Goal: Information Seeking & Learning: Learn about a topic

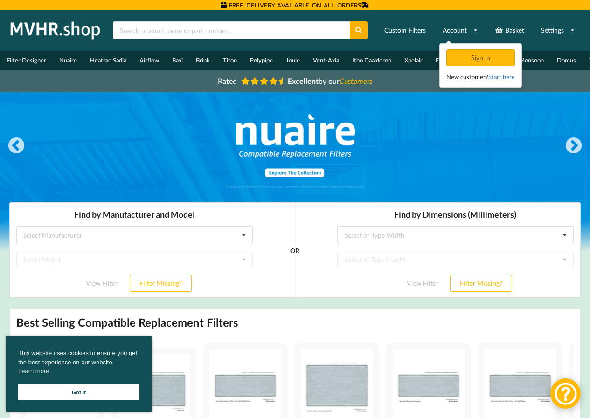
click at [96, 388] on link "Got it" at bounding box center [78, 392] width 121 height 15
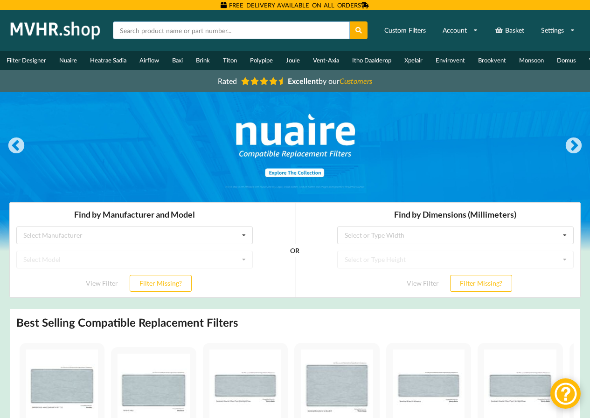
click at [156, 29] on input "text" at bounding box center [231, 30] width 237 height 18
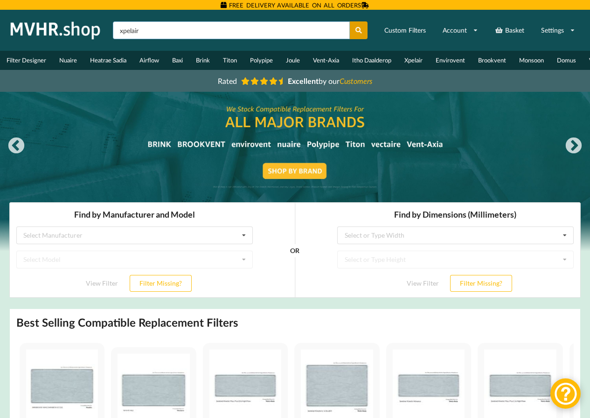
type input "xpelair"
click at [359, 28] on icon at bounding box center [359, 30] width 8 height 7
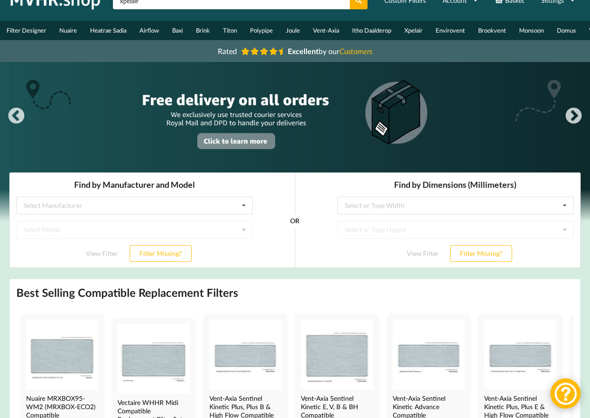
scroll to position [140, 0]
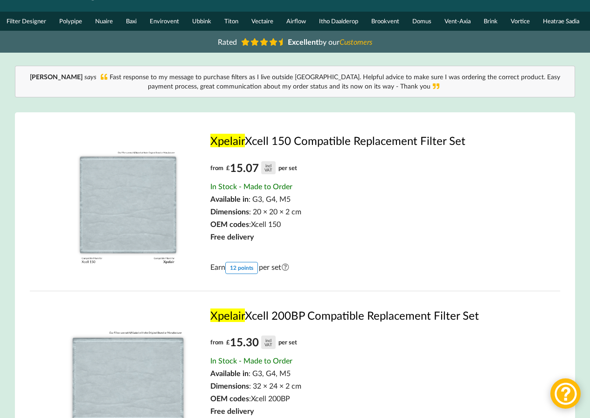
scroll to position [47, 0]
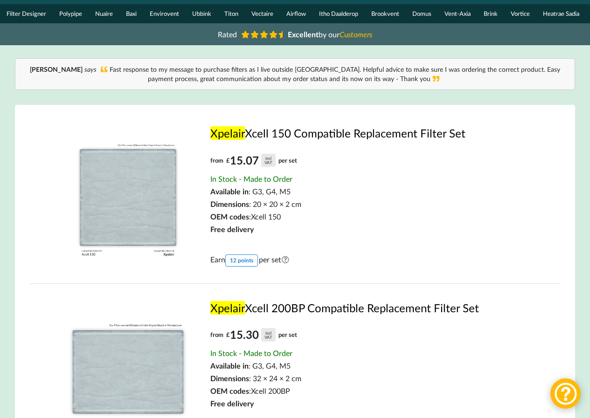
click at [137, 211] on img at bounding box center [128, 195] width 139 height 139
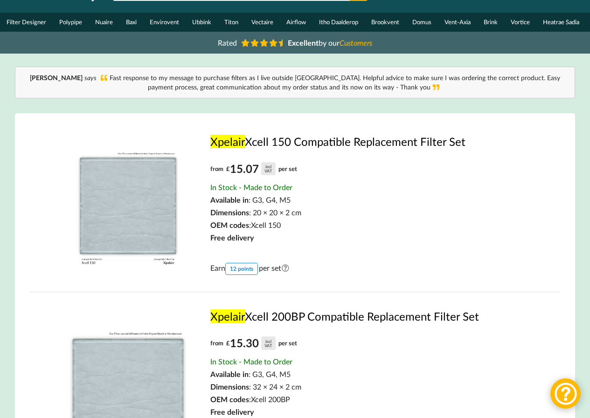
scroll to position [0, 0]
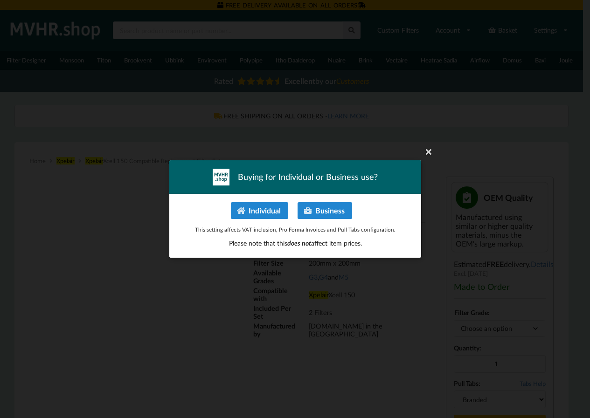
type input "**********"
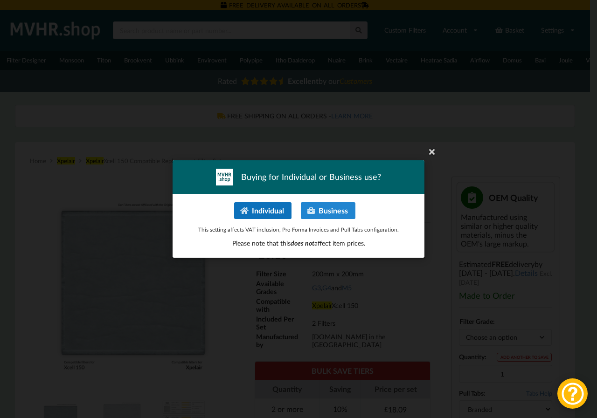
click at [263, 208] on button "Individual" at bounding box center [262, 210] width 57 height 17
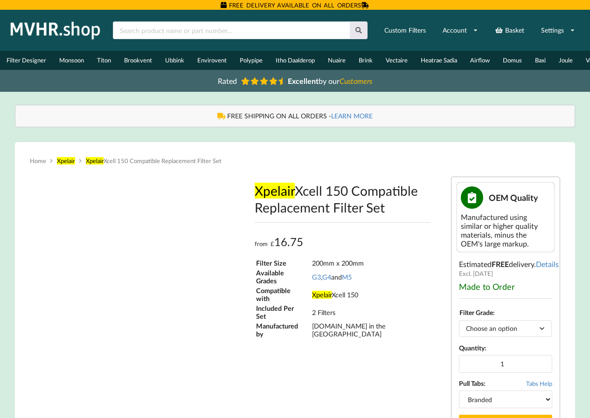
type input "**********"
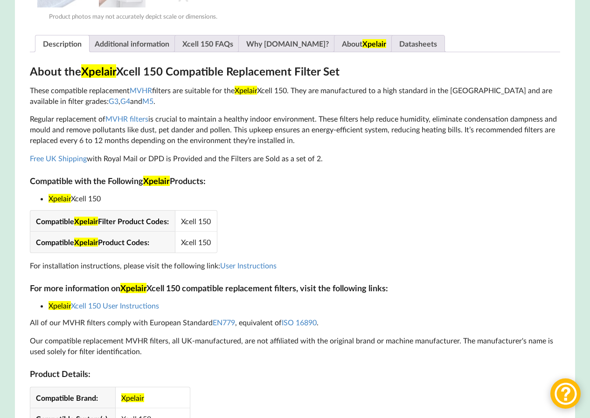
scroll to position [467, 0]
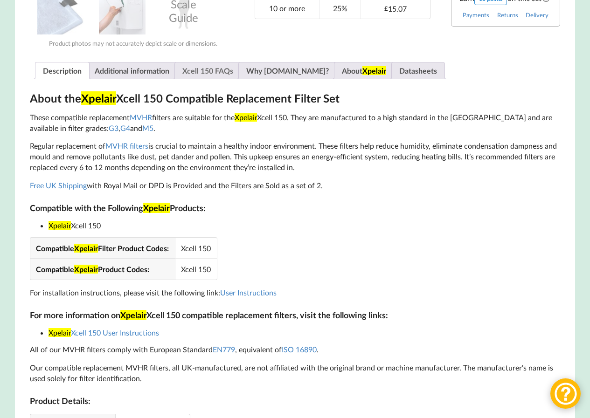
click at [216, 77] on link "Xcell 150 FAQs" at bounding box center [207, 71] width 51 height 16
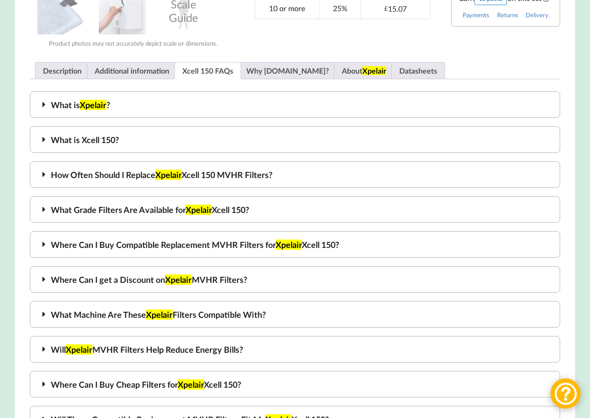
click at [113, 250] on div "Where Can I Buy Compatible Replacement MVHR Filters for Xpelair Xcell 150?" at bounding box center [295, 244] width 531 height 27
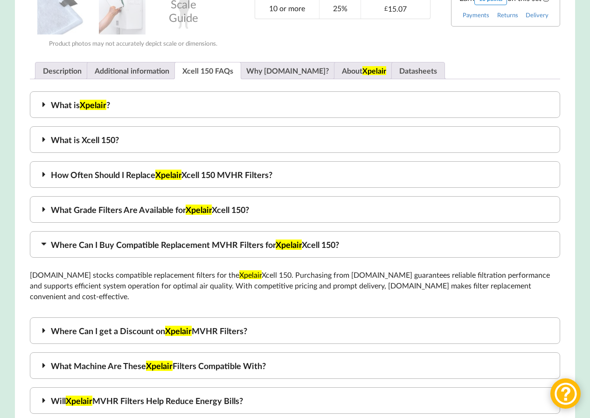
click at [113, 250] on div "Where Can I Buy Compatible Replacement MVHR Filters for Xpelair Xcell 150?" at bounding box center [295, 244] width 531 height 27
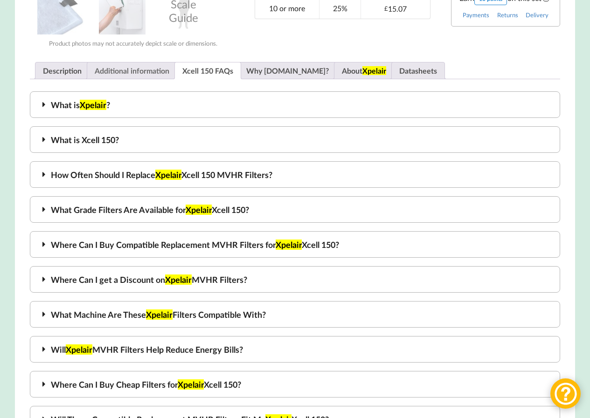
click at [128, 76] on link "Additional information" at bounding box center [132, 71] width 75 height 16
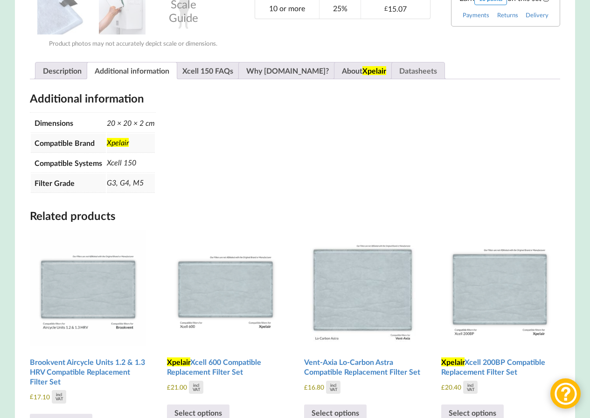
click at [399, 77] on link "Datasheets" at bounding box center [418, 71] width 38 height 16
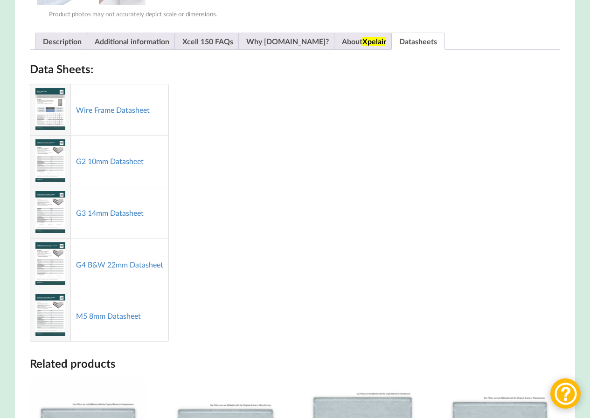
scroll to position [513, 0]
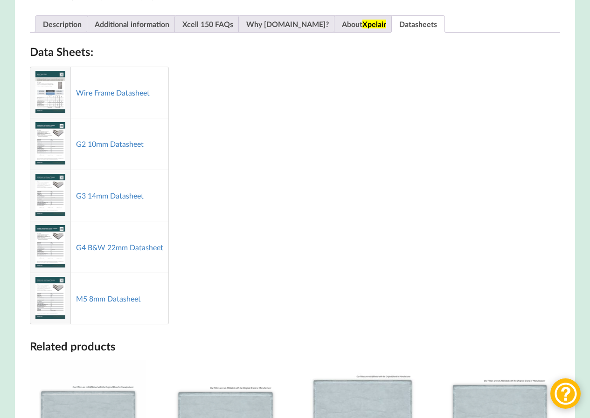
click at [49, 98] on img at bounding box center [50, 92] width 30 height 42
click at [98, 97] on link "Wire Frame Datasheet" at bounding box center [113, 92] width 74 height 9
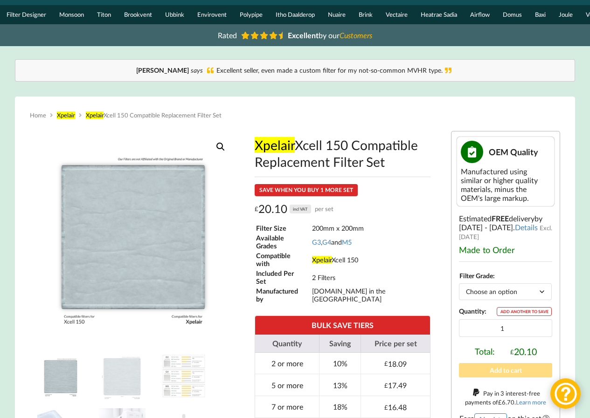
scroll to position [0, 0]
